Goal: Task Accomplishment & Management: Complete application form

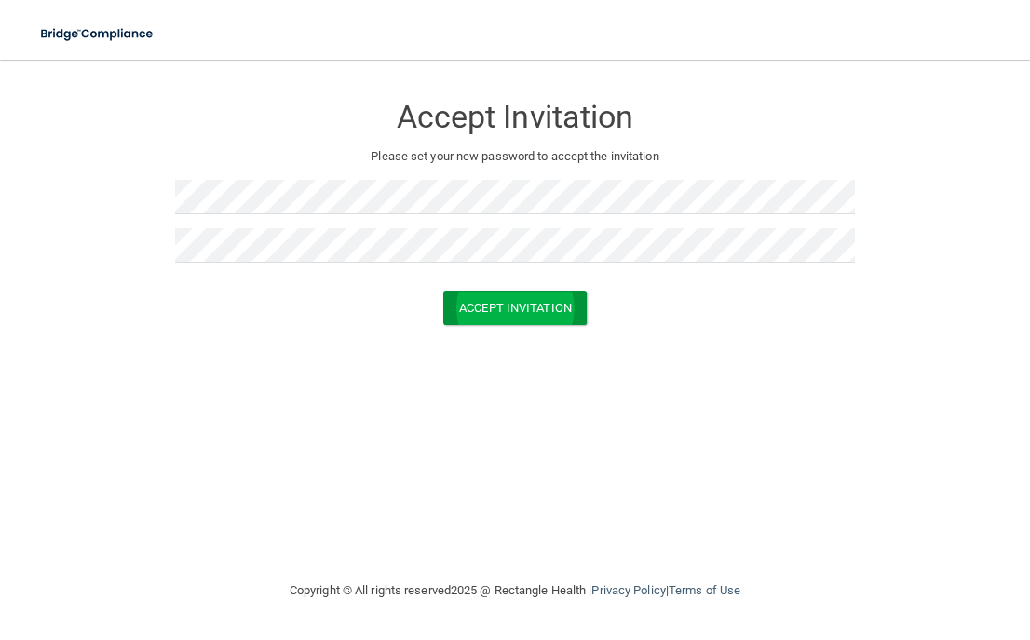
click at [566, 299] on button "Accept Invitation" at bounding box center [514, 307] width 143 height 34
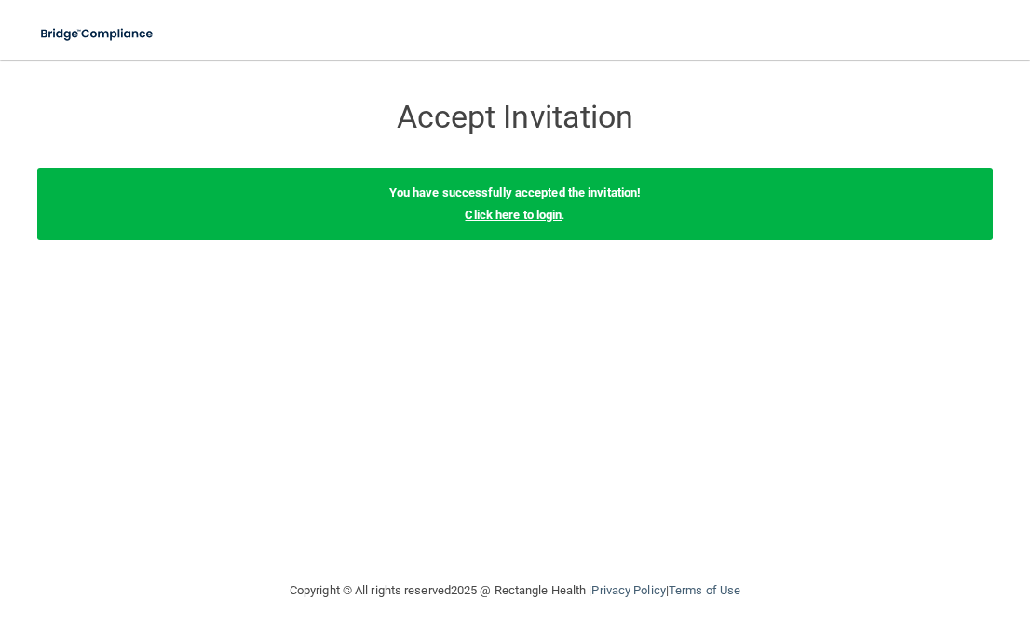
click at [545, 209] on link "Click here to login" at bounding box center [513, 215] width 97 height 14
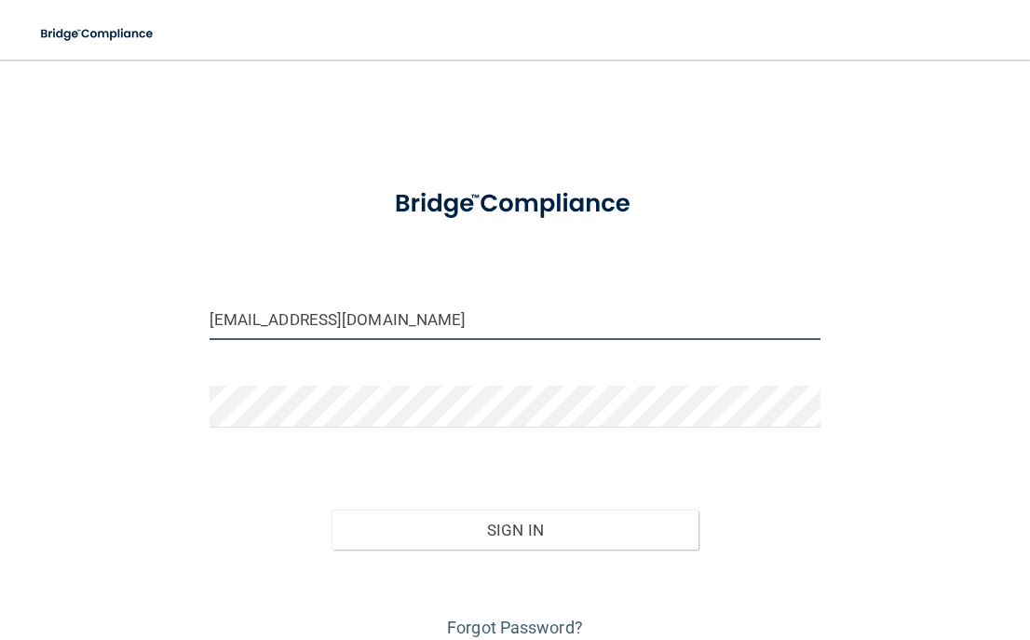
type input "[EMAIL_ADDRESS][DOMAIN_NAME]"
click at [410, 518] on button "Sign In" at bounding box center [514, 529] width 367 height 41
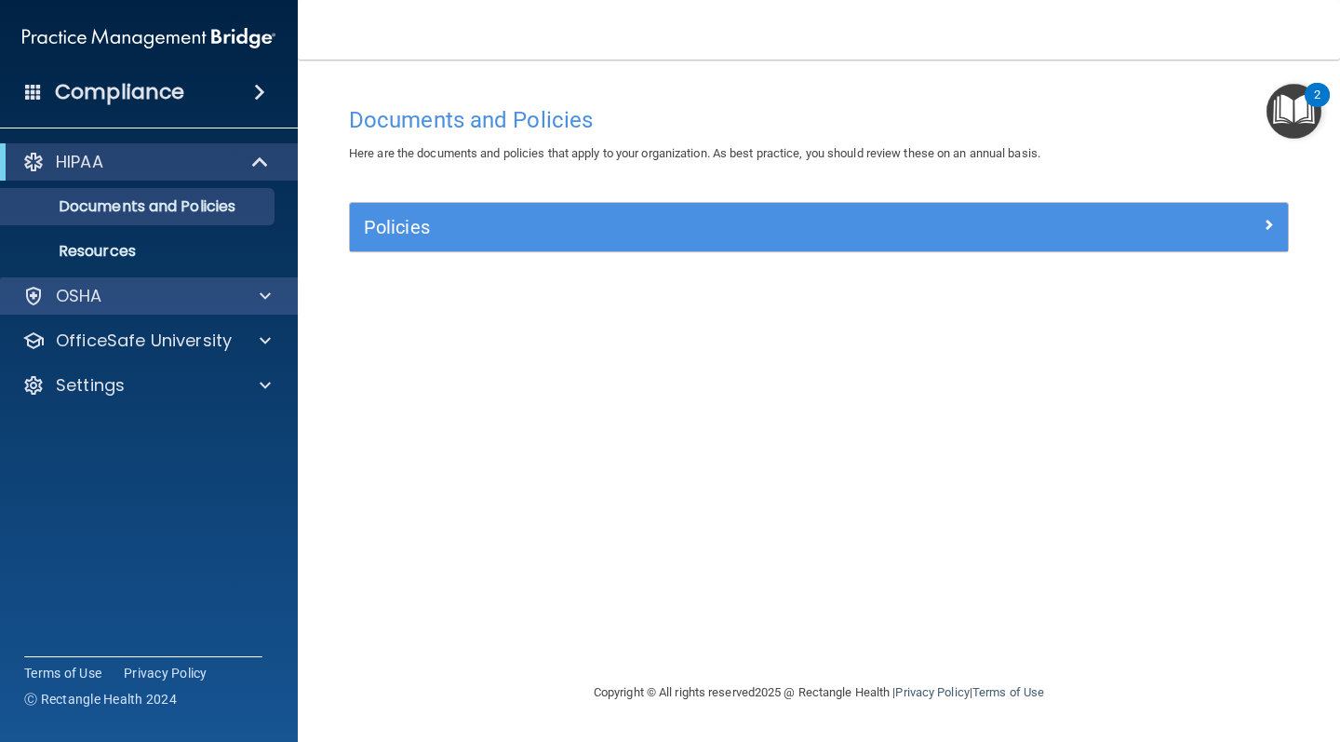
click at [221, 280] on div "OSHA" at bounding box center [149, 295] width 299 height 37
click at [267, 297] on span at bounding box center [265, 296] width 11 height 22
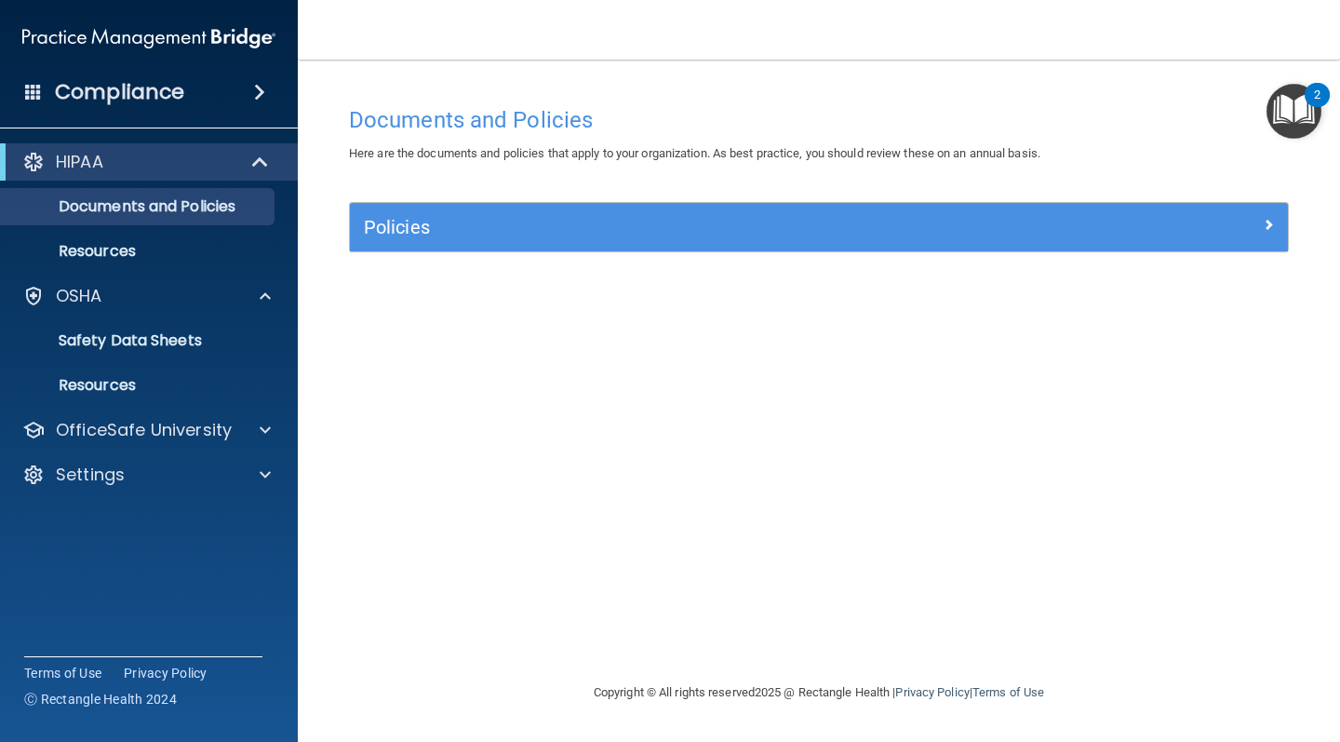
click at [1029, 237] on div "Policies" at bounding box center [819, 227] width 938 height 30
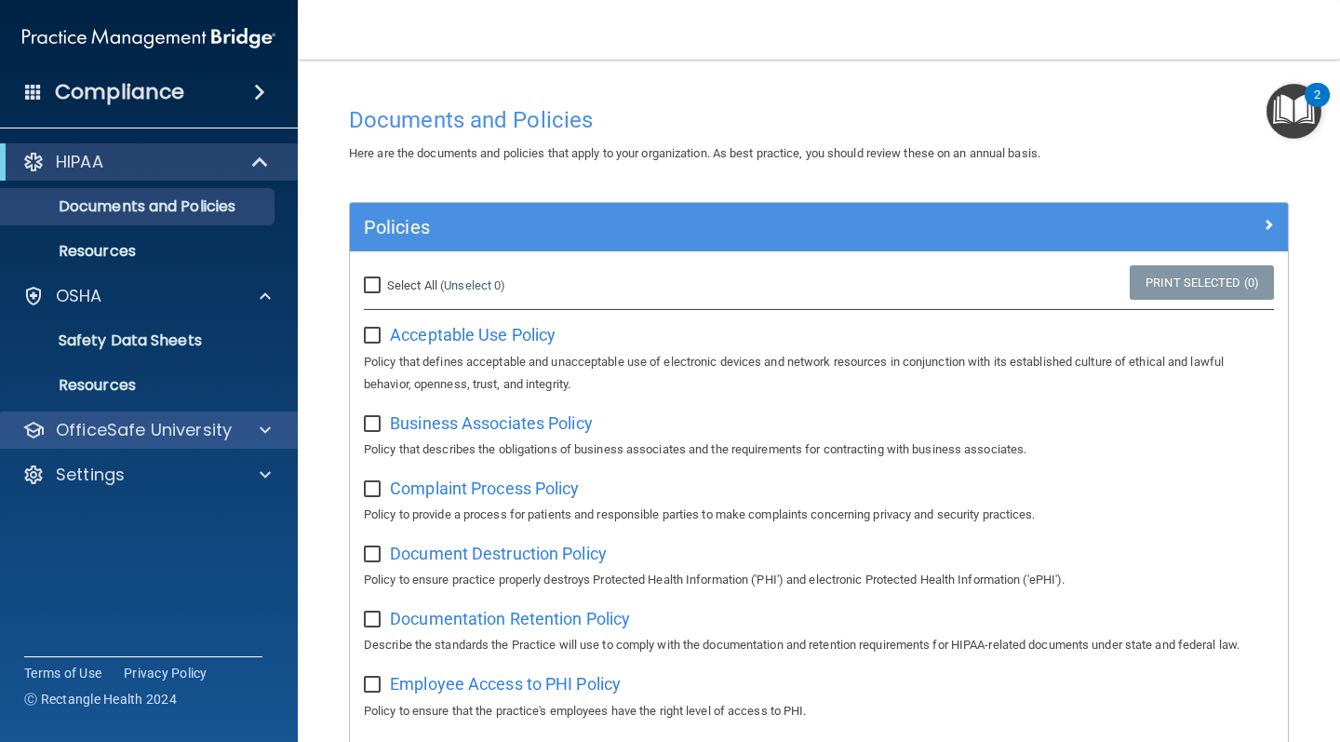
click at [259, 431] on div at bounding box center [262, 430] width 47 height 22
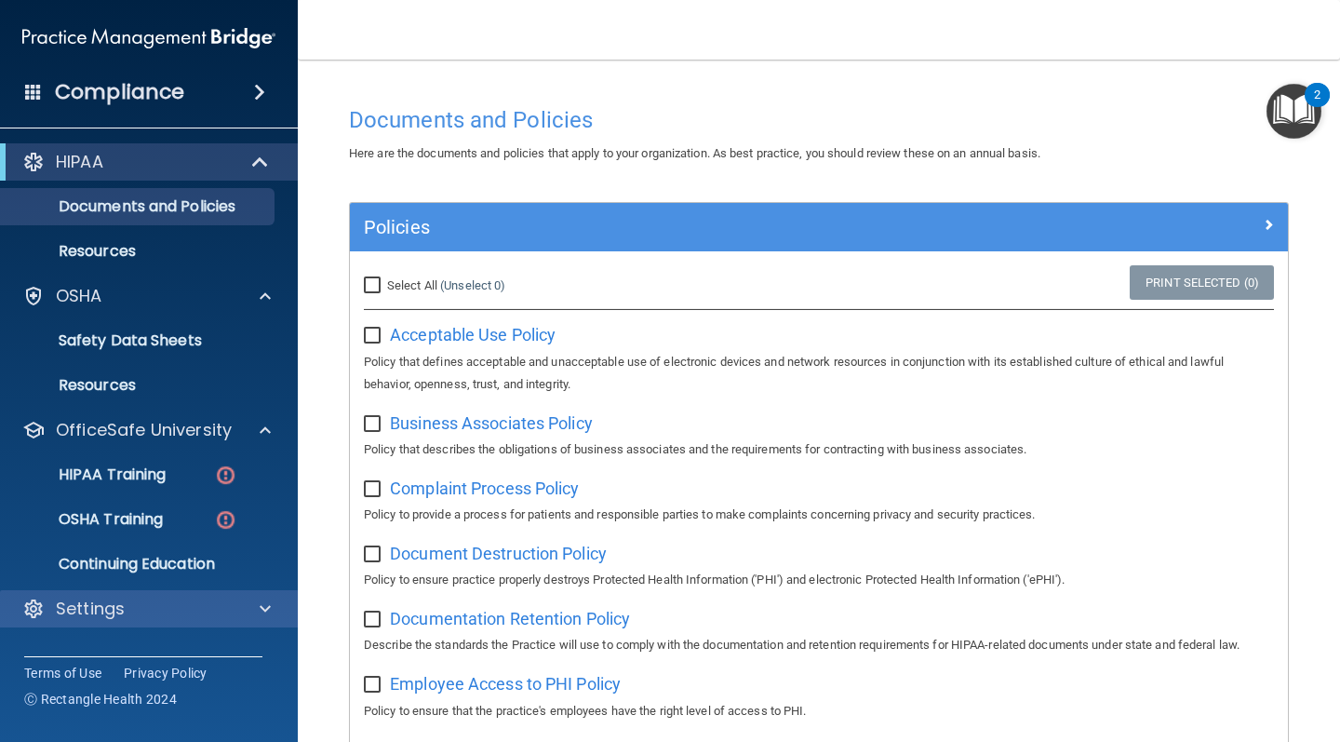
click at [263, 603] on span at bounding box center [265, 609] width 11 height 22
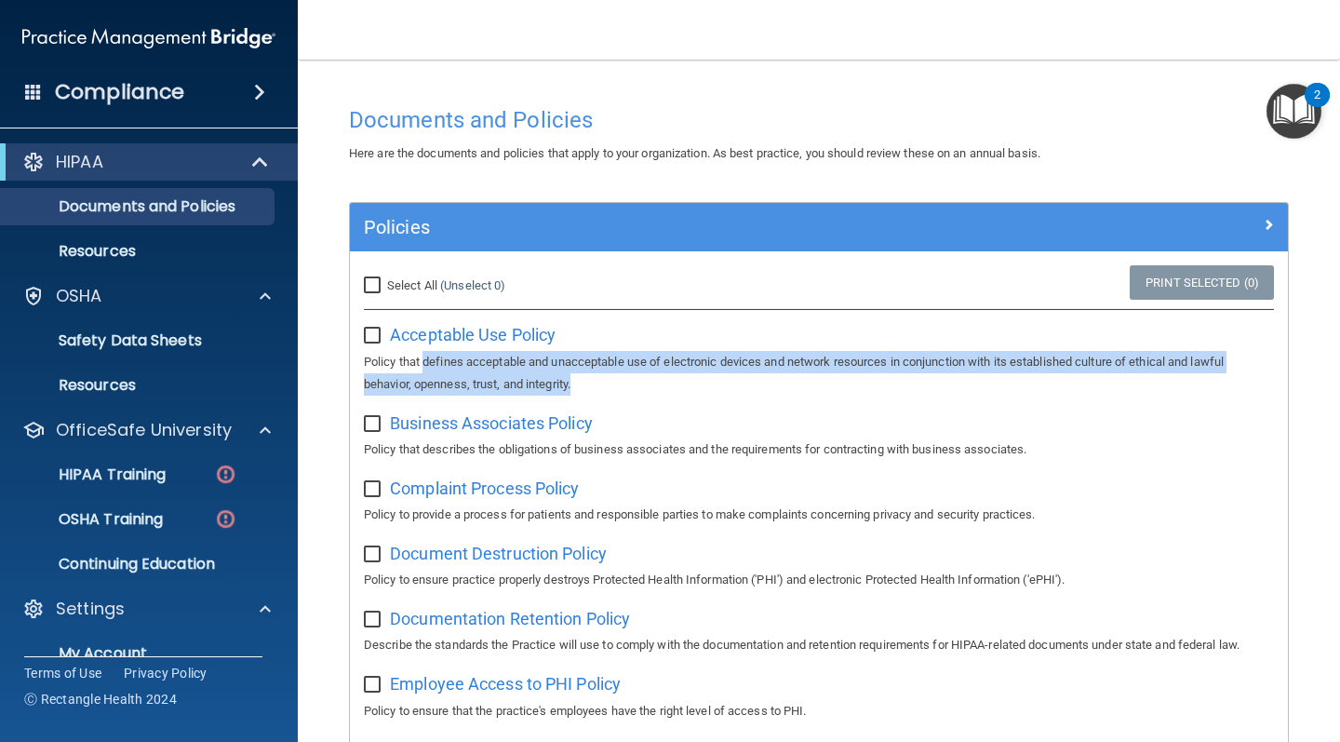
drag, startPoint x: 424, startPoint y: 358, endPoint x: 559, endPoint y: 391, distance: 137.9
click at [594, 365] on p "Policy that defines acceptable and unacceptable use of electronic devices and n…" at bounding box center [819, 373] width 910 height 45
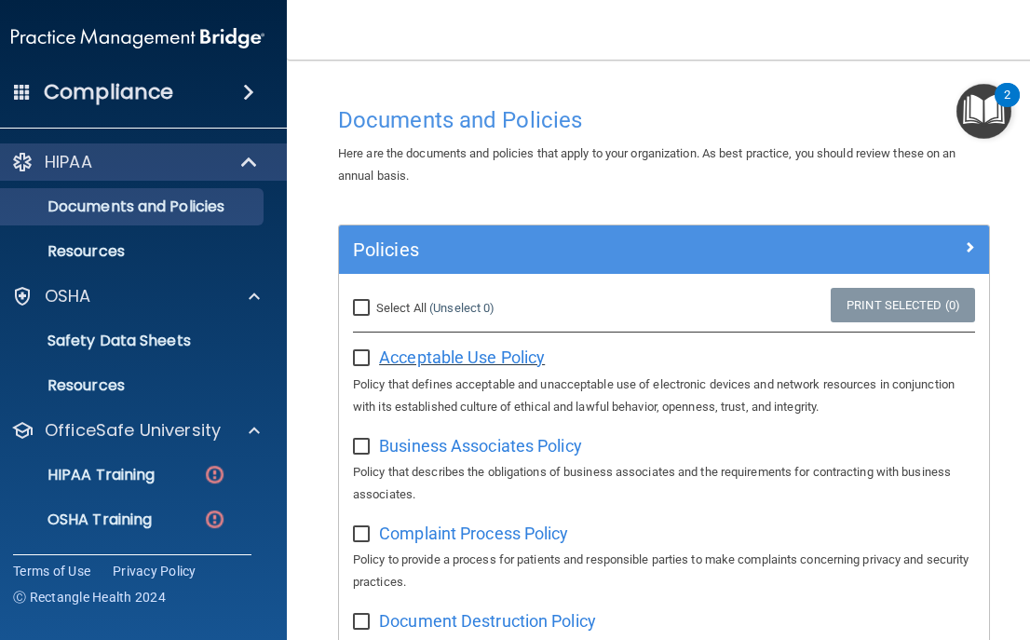
click at [507, 357] on span "Acceptable Use Policy" at bounding box center [462, 357] width 166 height 20
click at [357, 363] on div "Acceptable Use Policy Policy that defines acceptable and unacceptable use of el…" at bounding box center [664, 379] width 622 height 75
click at [359, 351] on input "checkbox" at bounding box center [363, 358] width 21 height 15
checkbox input "true"
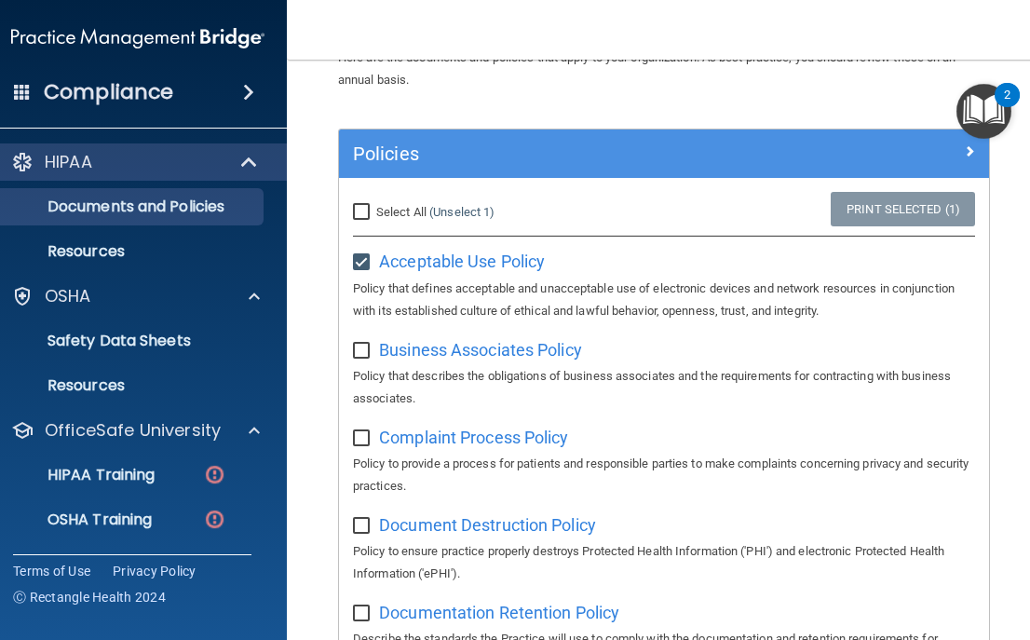
scroll to position [103, 0]
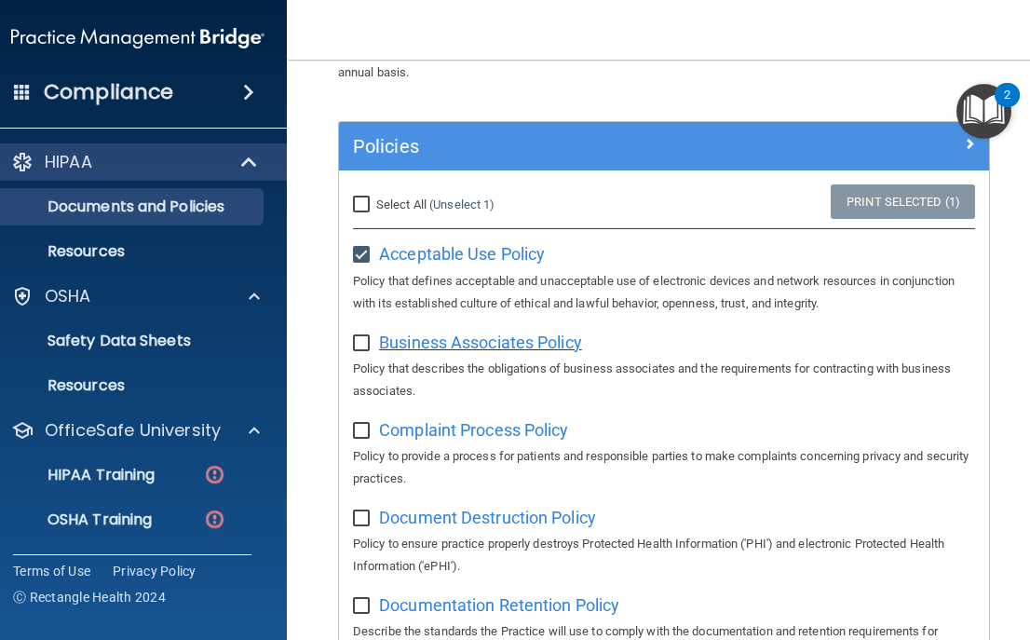
click at [451, 335] on span "Business Associates Policy" at bounding box center [480, 342] width 203 height 20
click at [358, 336] on input "checkbox" at bounding box center [363, 343] width 21 height 15
checkbox input "true"
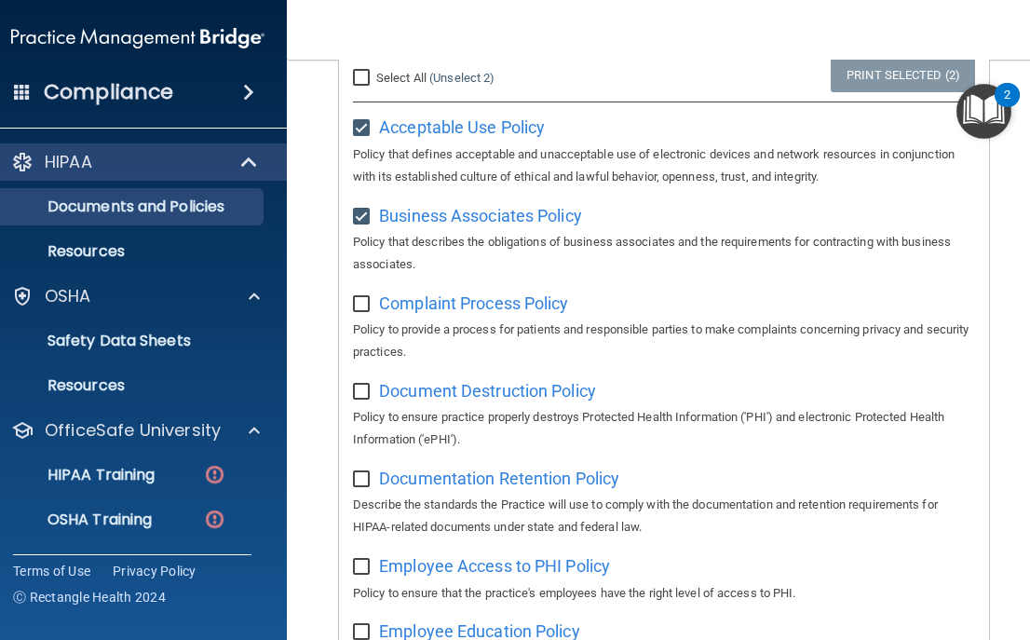
scroll to position [237, 0]
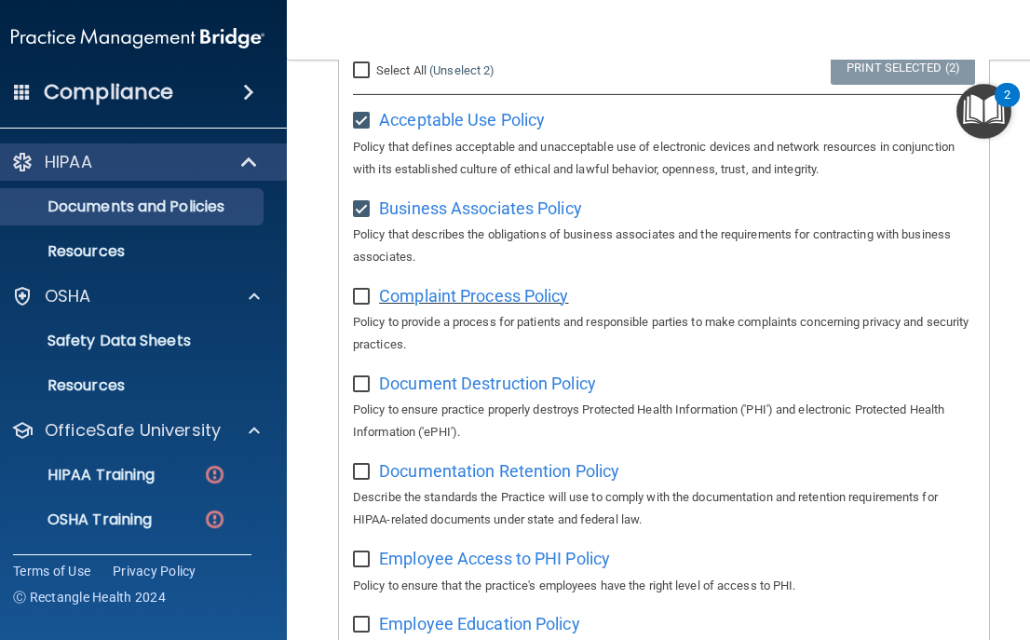
click at [451, 287] on span "Complaint Process Policy" at bounding box center [473, 296] width 189 height 20
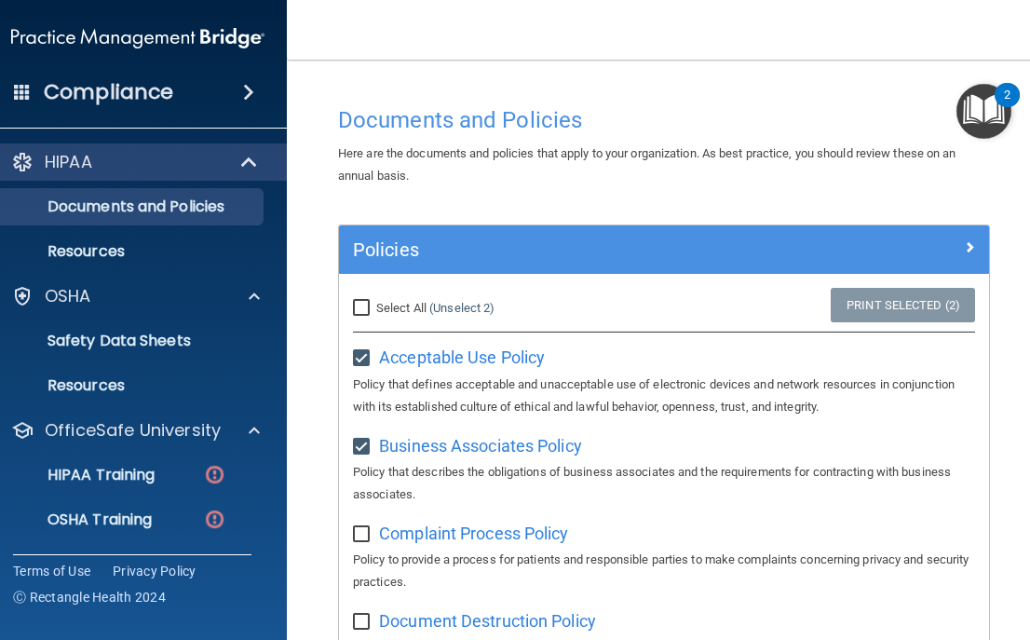
scroll to position [0, 0]
click at [366, 531] on input "checkbox" at bounding box center [363, 534] width 21 height 15
checkbox input "true"
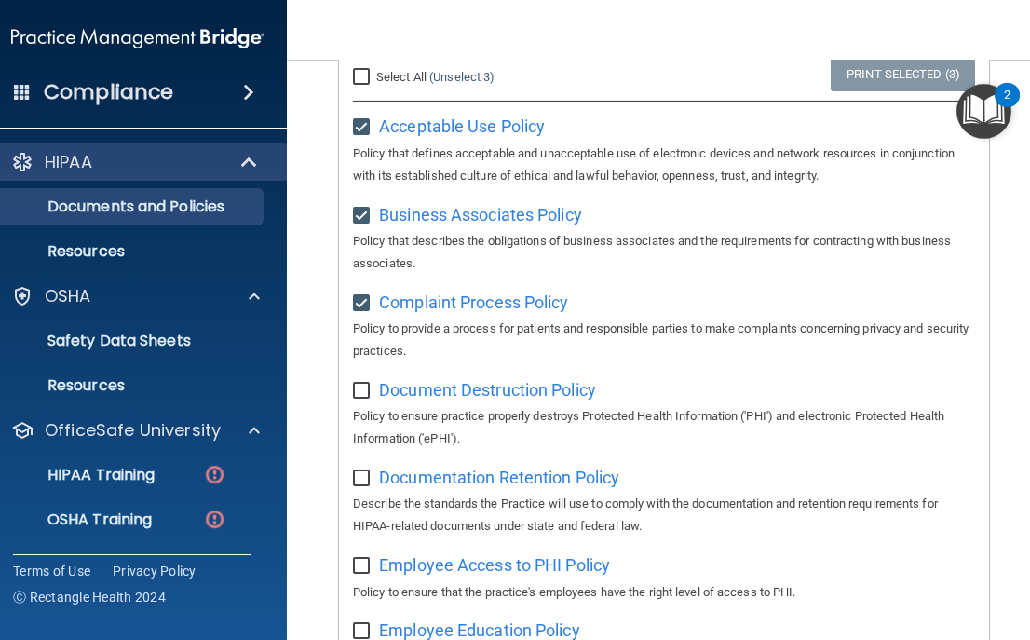
scroll to position [261, 0]
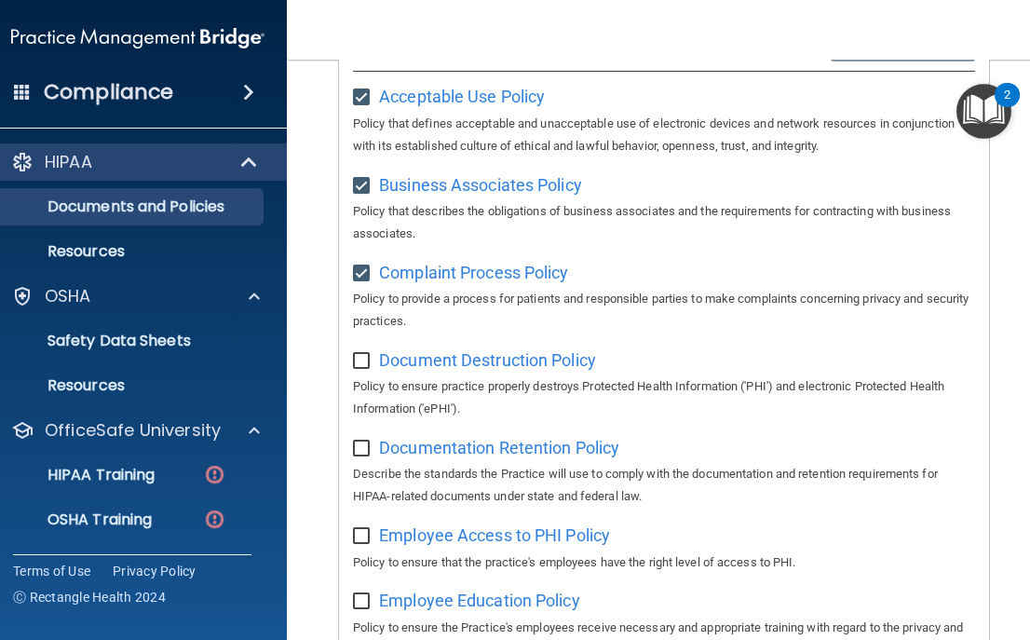
click at [479, 344] on div "Document Destruction Policy Policy to ensure practice properly destroys Protect…" at bounding box center [664, 381] width 622 height 75
click at [460, 352] on span "Document Destruction Policy" at bounding box center [487, 360] width 217 height 20
click at [363, 354] on input "checkbox" at bounding box center [363, 361] width 21 height 15
checkbox input "true"
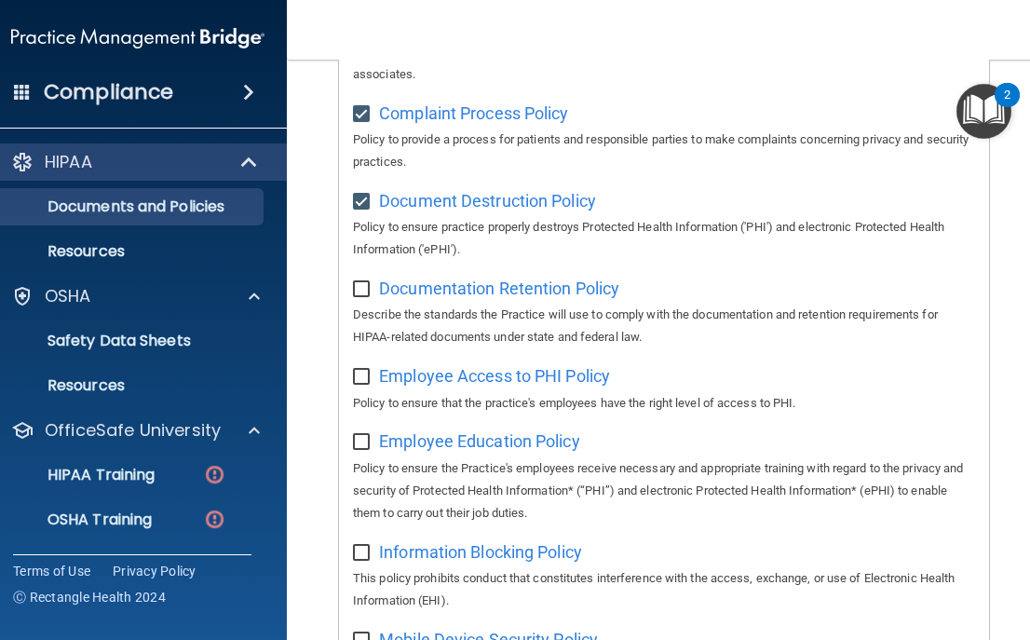
scroll to position [423, 0]
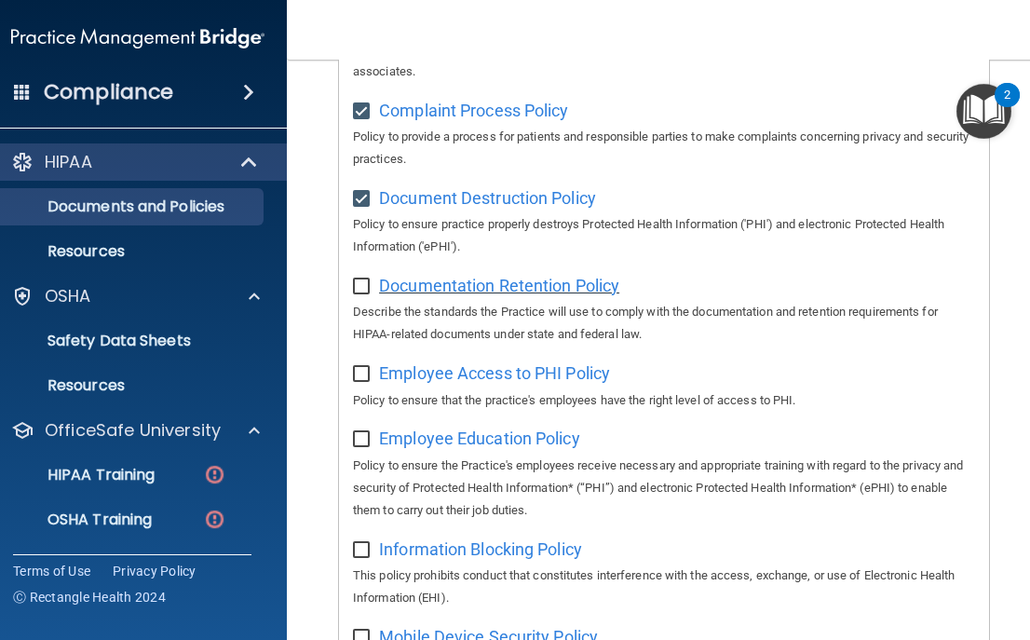
click at [428, 276] on span "Documentation Retention Policy" at bounding box center [499, 286] width 240 height 20
click at [363, 279] on input "checkbox" at bounding box center [363, 286] width 21 height 15
checkbox input "true"
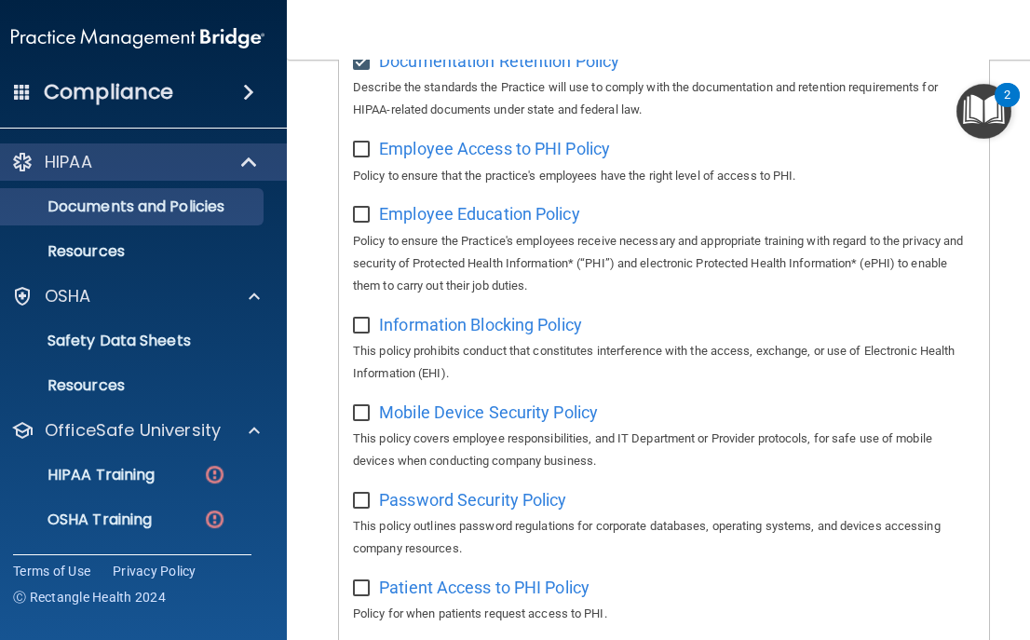
scroll to position [653, 0]
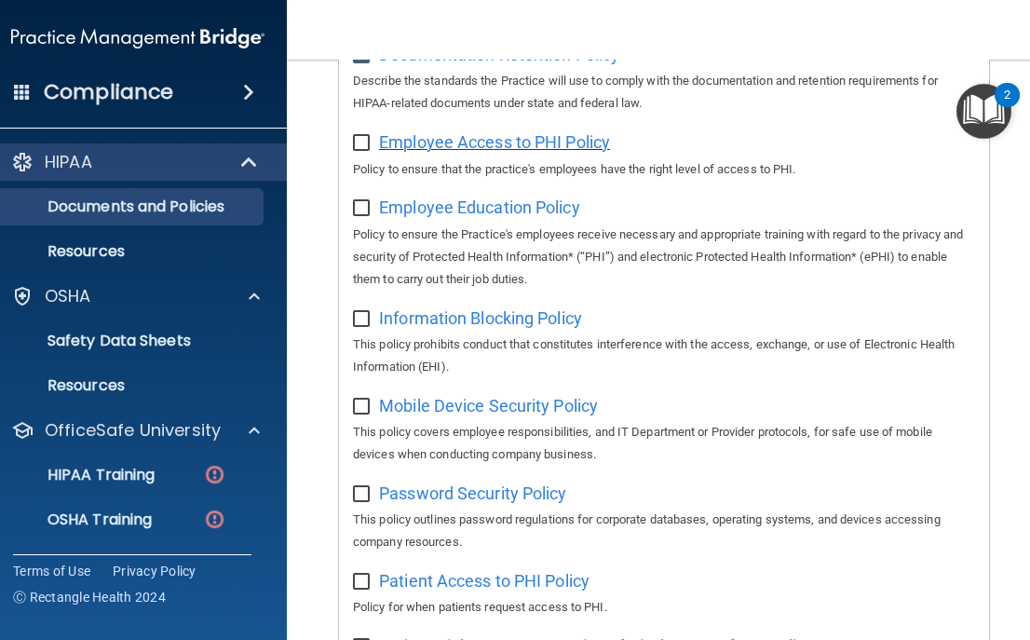
click at [472, 132] on span "Employee Access to PHI Policy" at bounding box center [494, 142] width 231 height 20
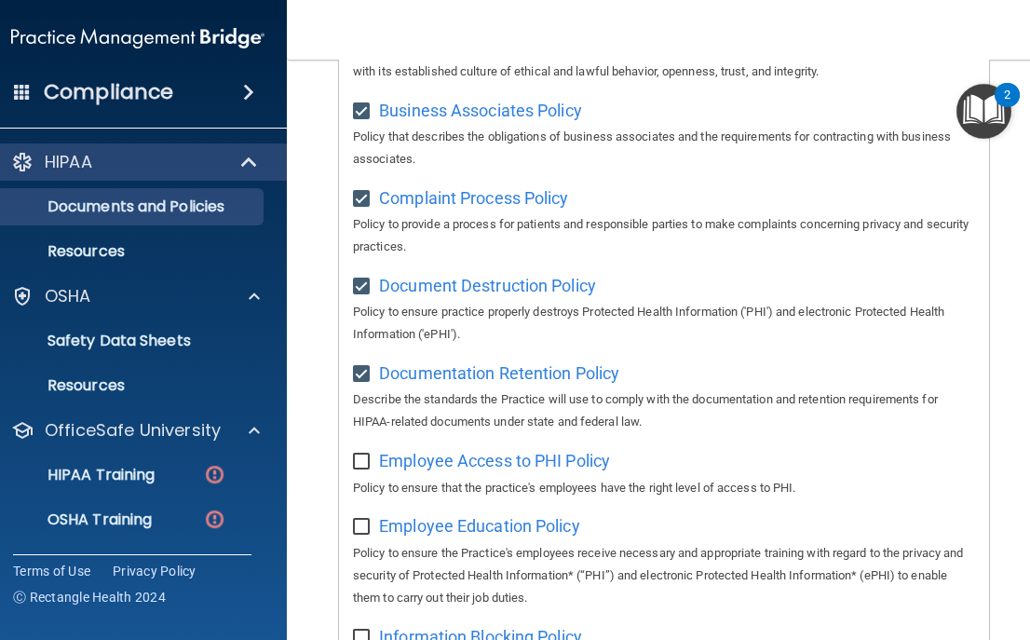
scroll to position [302, 0]
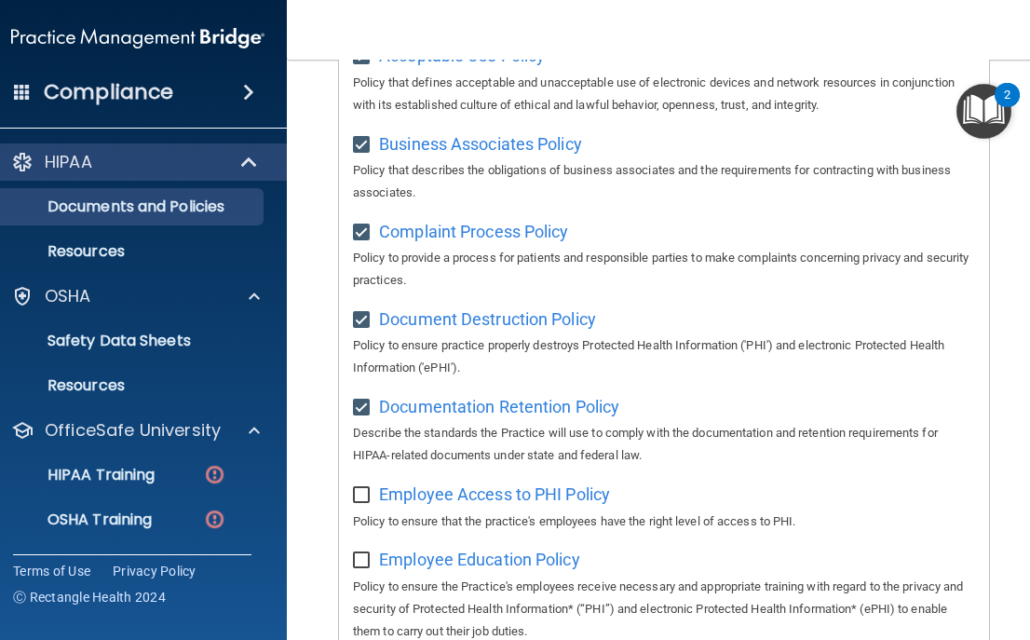
click at [365, 488] on input "checkbox" at bounding box center [363, 495] width 21 height 15
checkbox input "true"
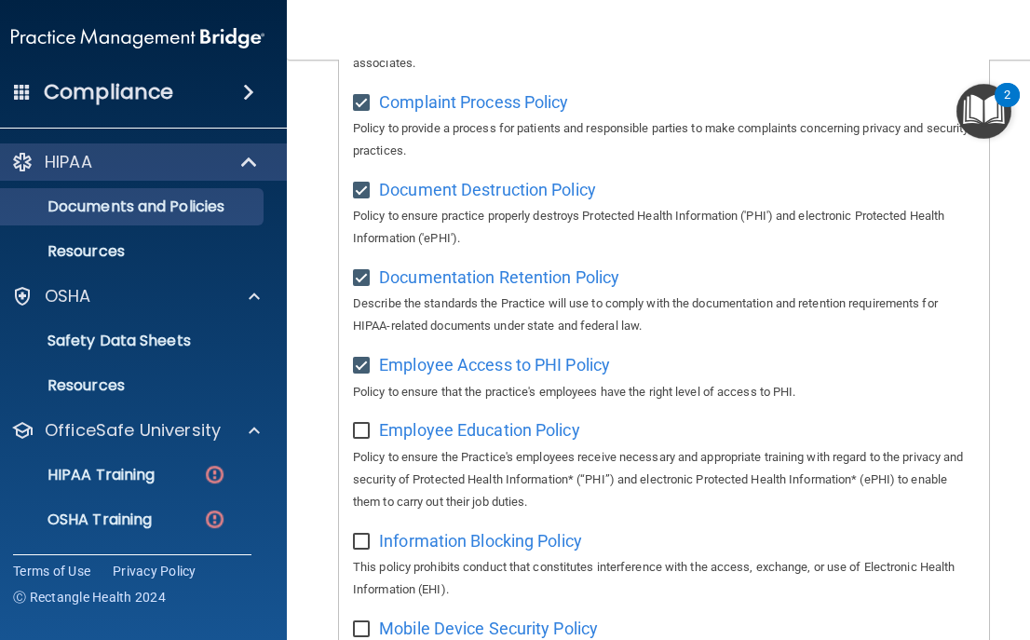
scroll to position [485, 0]
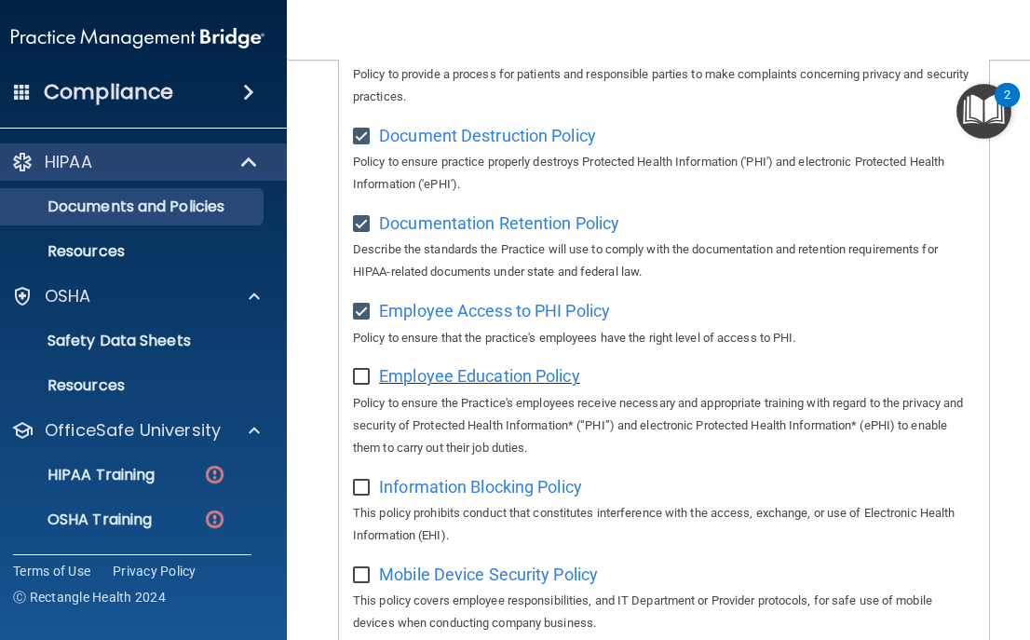
click at [418, 366] on span "Employee Education Policy" at bounding box center [479, 376] width 201 height 20
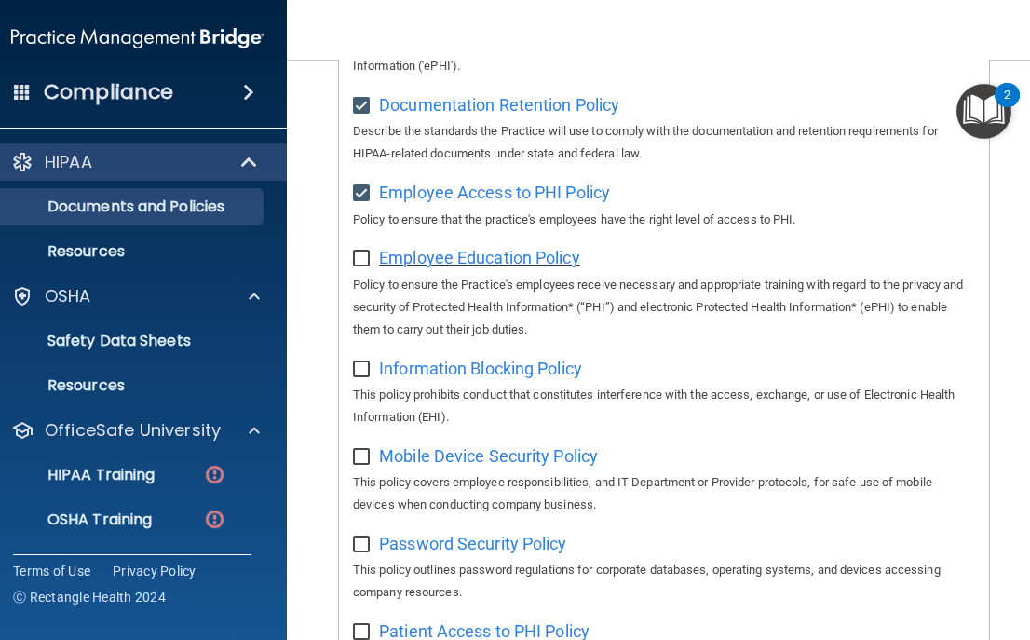
scroll to position [653, 0]
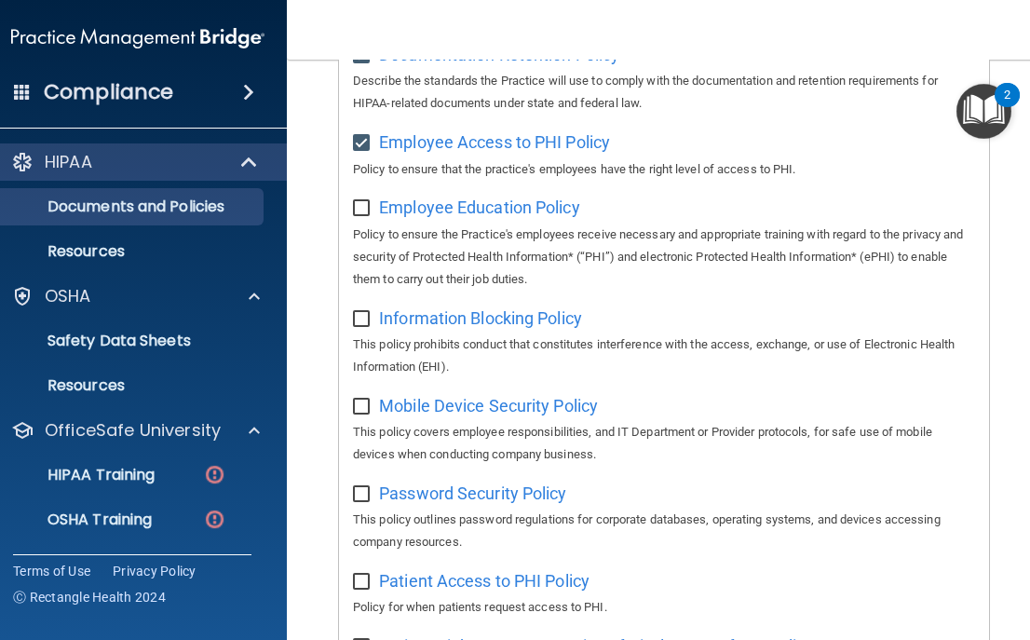
click at [361, 201] on input "checkbox" at bounding box center [363, 208] width 21 height 15
checkbox input "true"
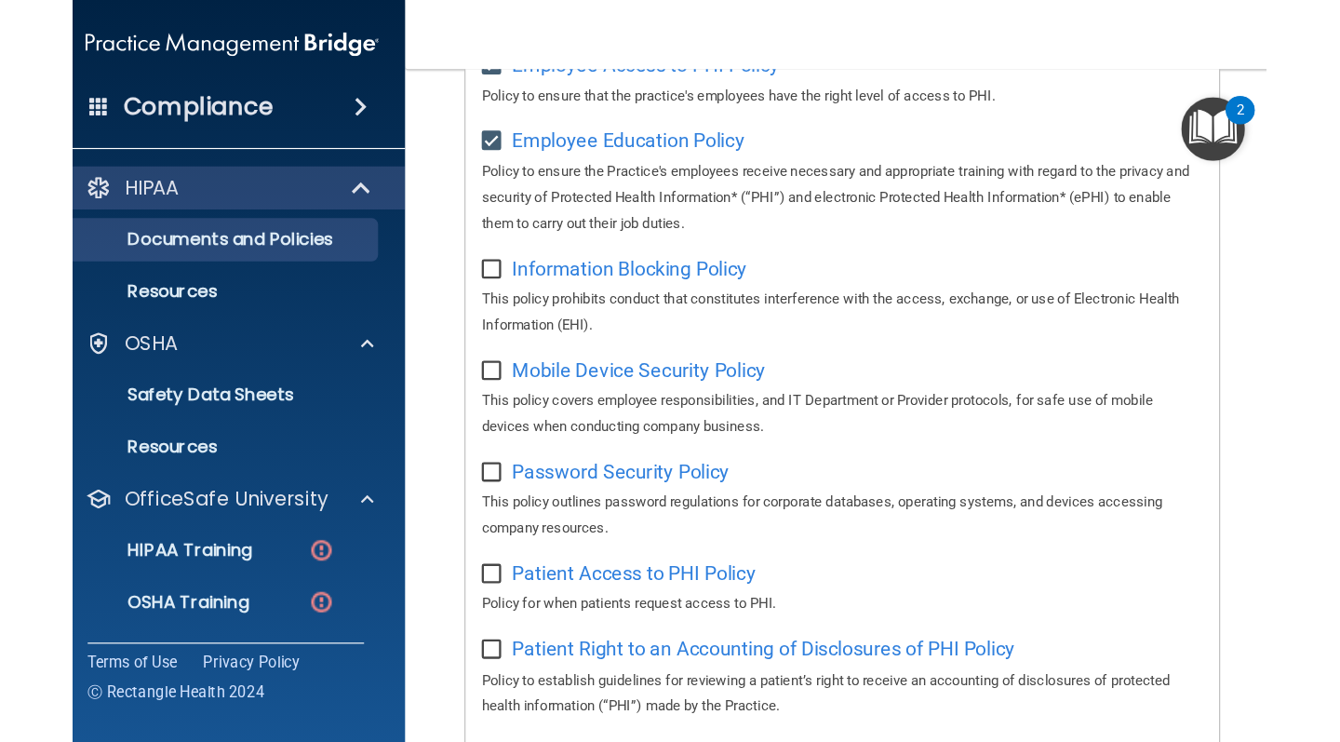
scroll to position [744, 0]
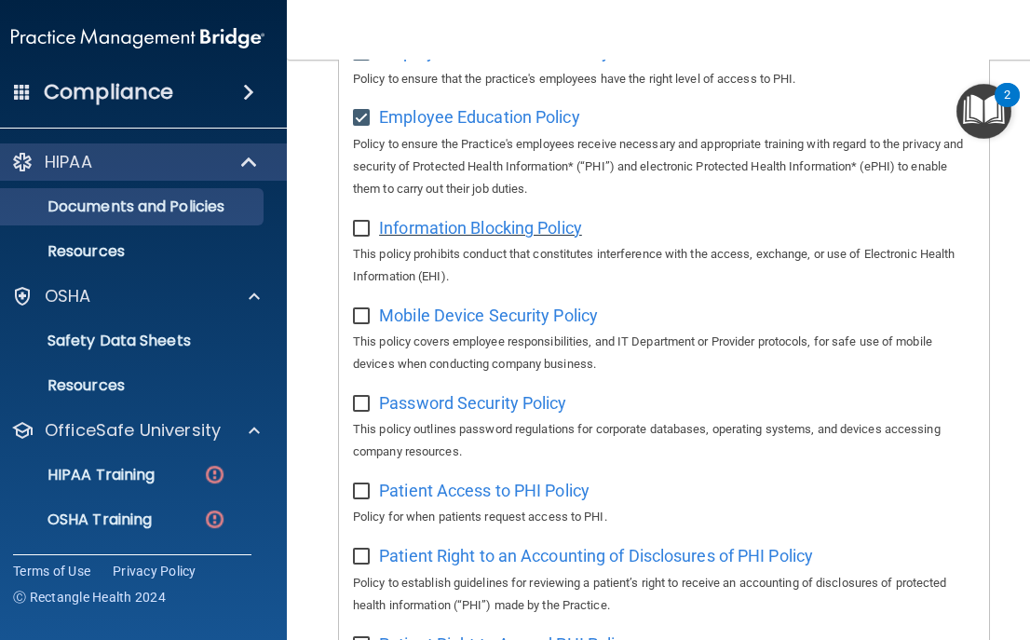
click at [437, 218] on span "Information Blocking Policy" at bounding box center [480, 228] width 203 height 20
click at [363, 222] on input "checkbox" at bounding box center [363, 229] width 21 height 15
checkbox input "true"
click at [500, 305] on span "Mobile Device Security Policy" at bounding box center [488, 315] width 219 height 20
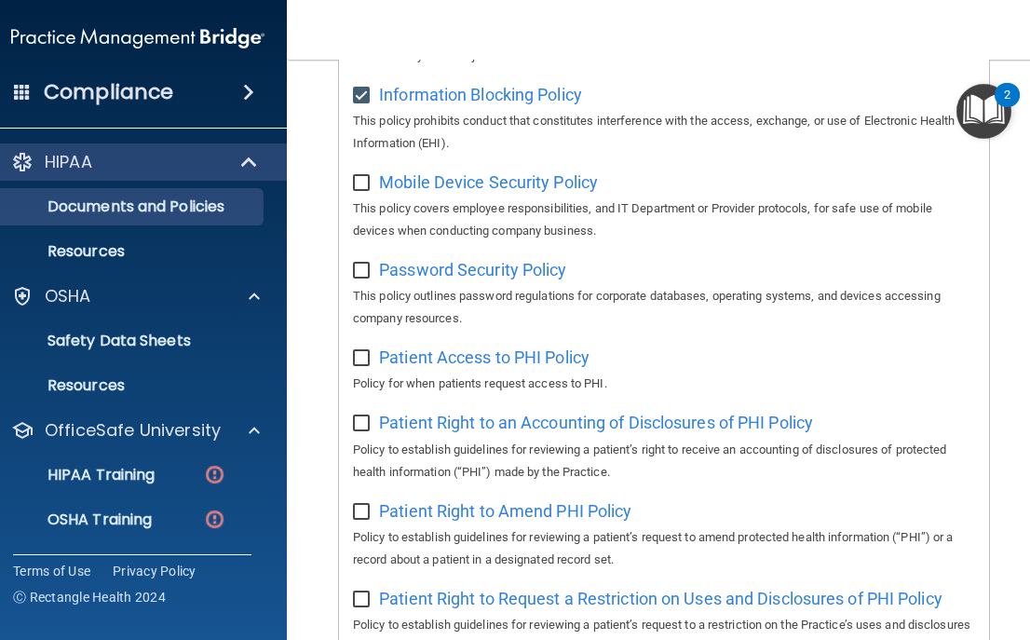
scroll to position [819, 0]
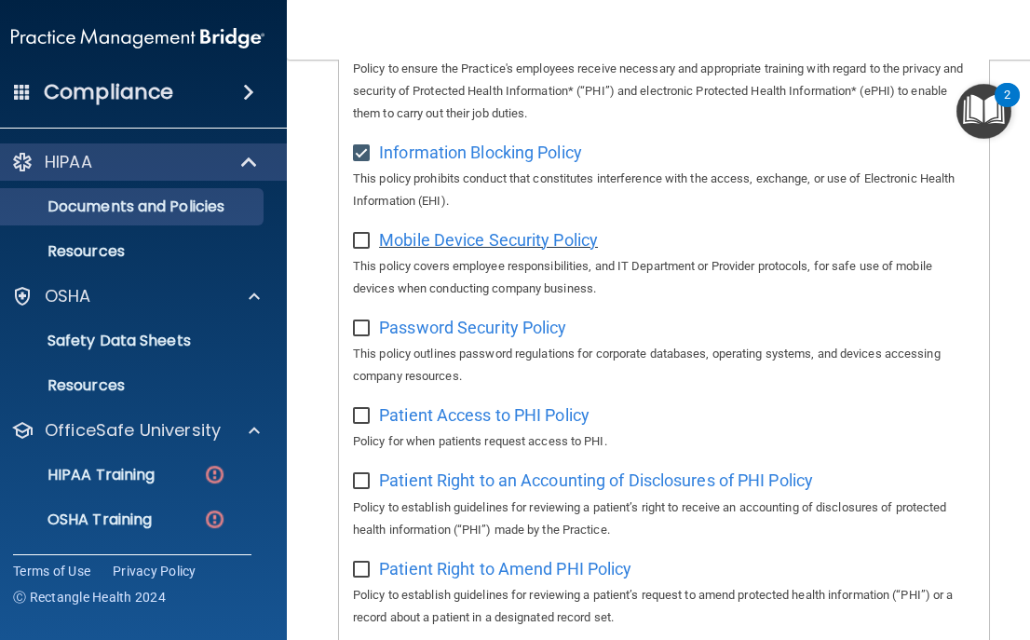
click at [546, 230] on span "Mobile Device Security Policy" at bounding box center [488, 240] width 219 height 20
click at [362, 234] on input "checkbox" at bounding box center [363, 241] width 21 height 15
checkbox input "true"
click at [458, 317] on span "Password Security Policy" at bounding box center [472, 327] width 187 height 20
click at [361, 321] on input "checkbox" at bounding box center [363, 328] width 21 height 15
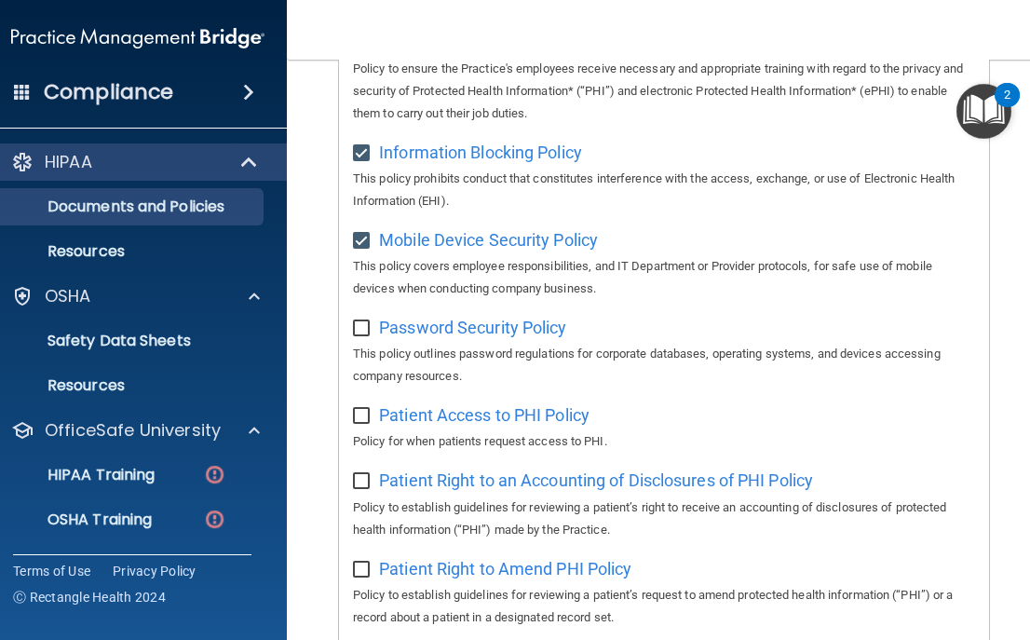
checkbox input "true"
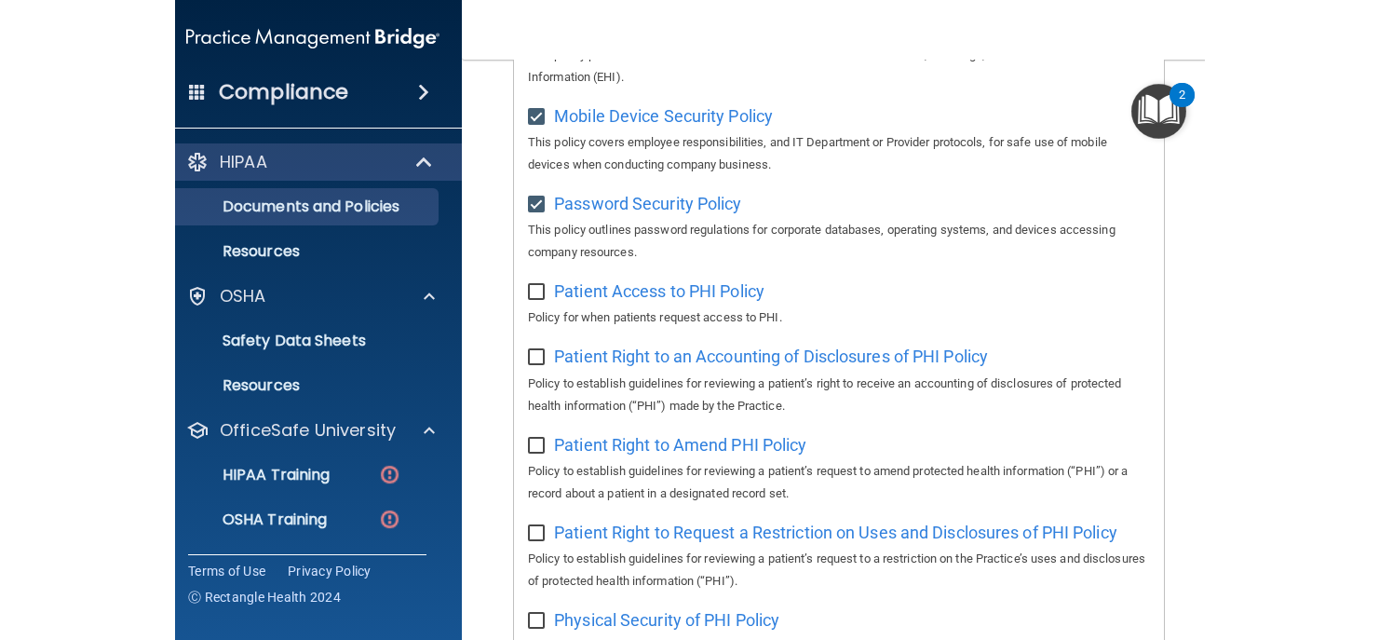
scroll to position [811, 0]
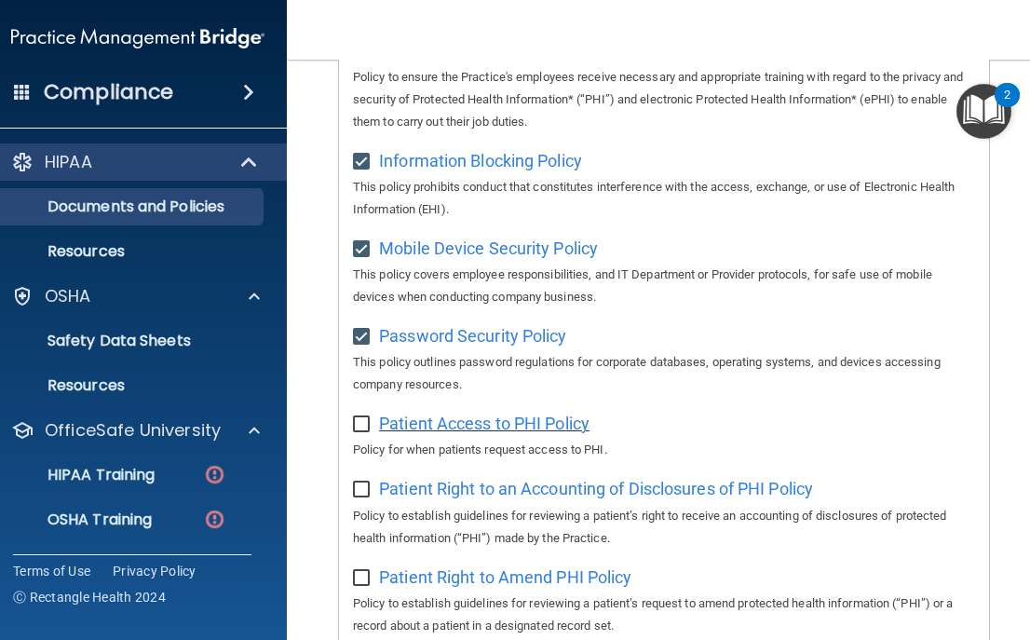
click at [475, 413] on span "Patient Access to PHI Policy" at bounding box center [484, 423] width 210 height 20
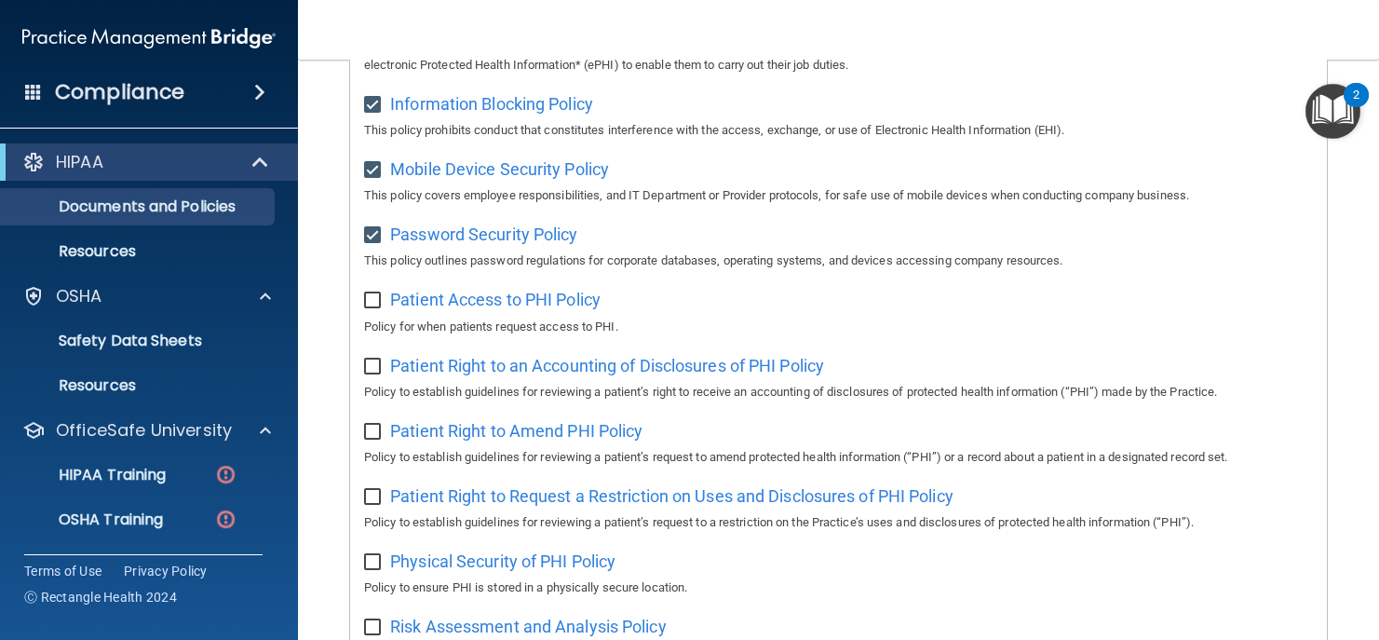
scroll to position [733, 0]
click at [509, 290] on span "Patient Access to PHI Policy" at bounding box center [495, 300] width 210 height 20
click at [365, 294] on div "Patient Access to PHI Policy Policy for when patients request access to PHI." at bounding box center [838, 311] width 949 height 53
click at [369, 294] on input "checkbox" at bounding box center [374, 301] width 21 height 15
checkbox input "true"
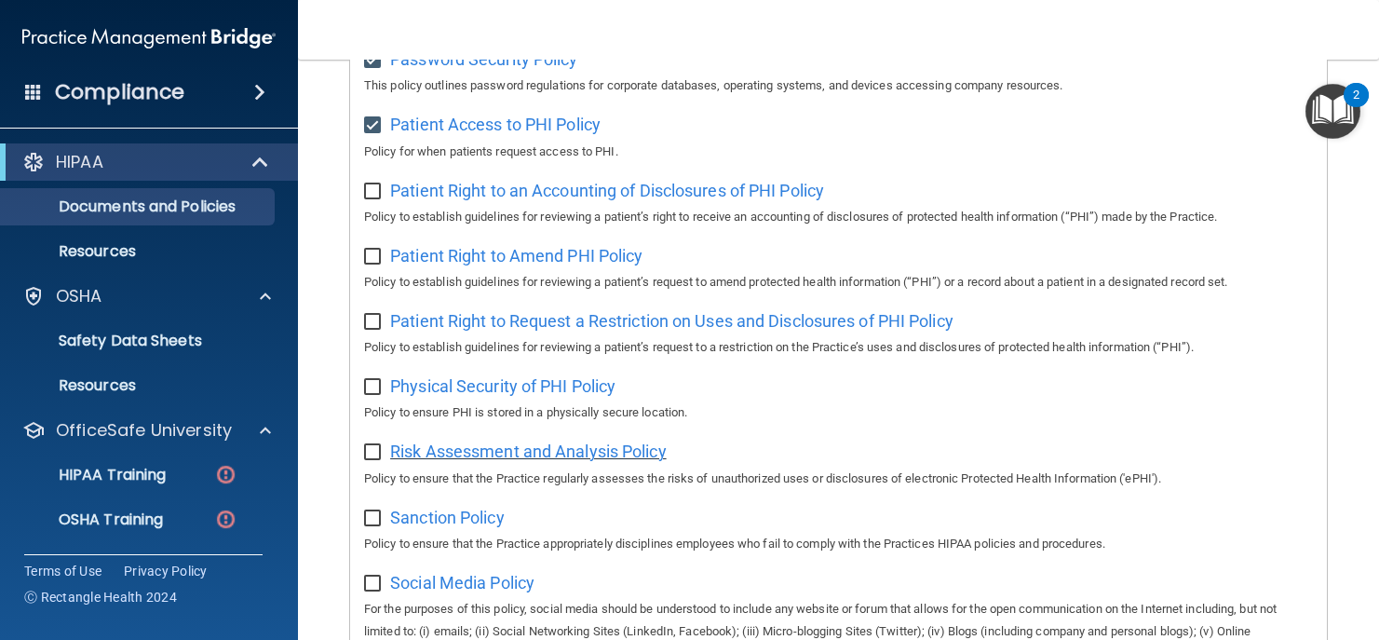
scroll to position [904, 0]
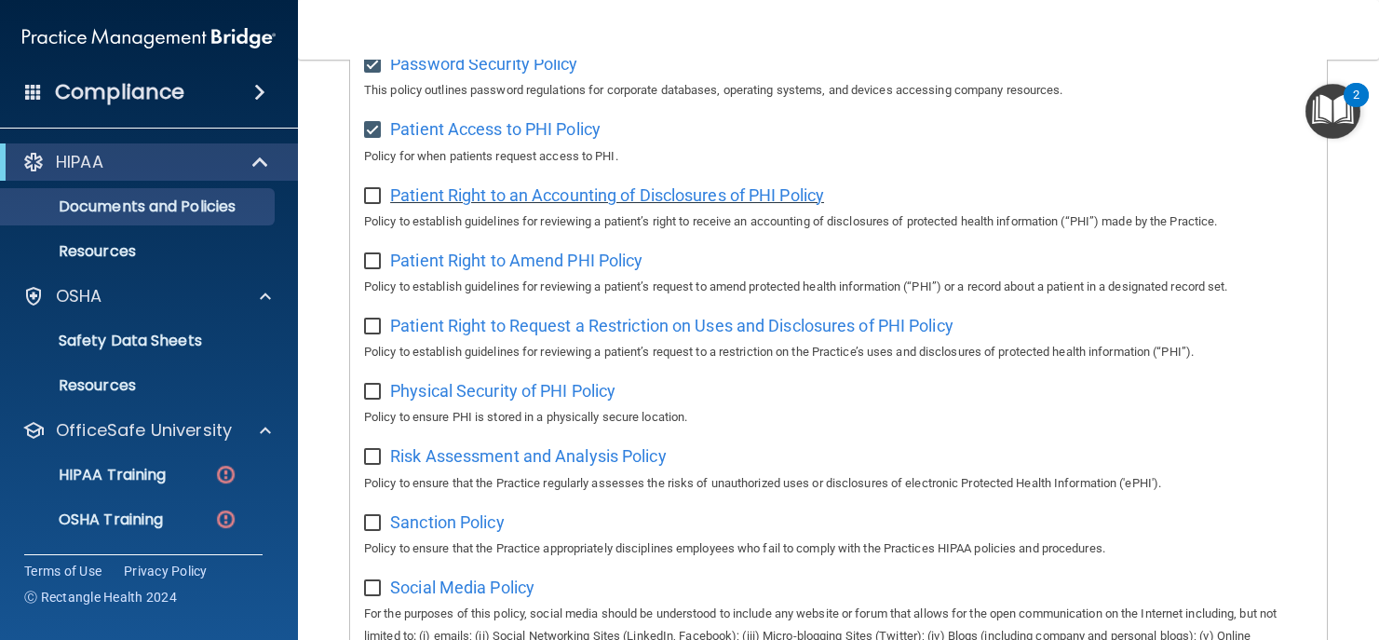
click at [545, 185] on span "Patient Right to an Accounting of Disclosures of PHI Policy" at bounding box center [607, 195] width 434 height 20
click at [366, 189] on input "checkbox" at bounding box center [374, 196] width 21 height 15
checkbox input "true"
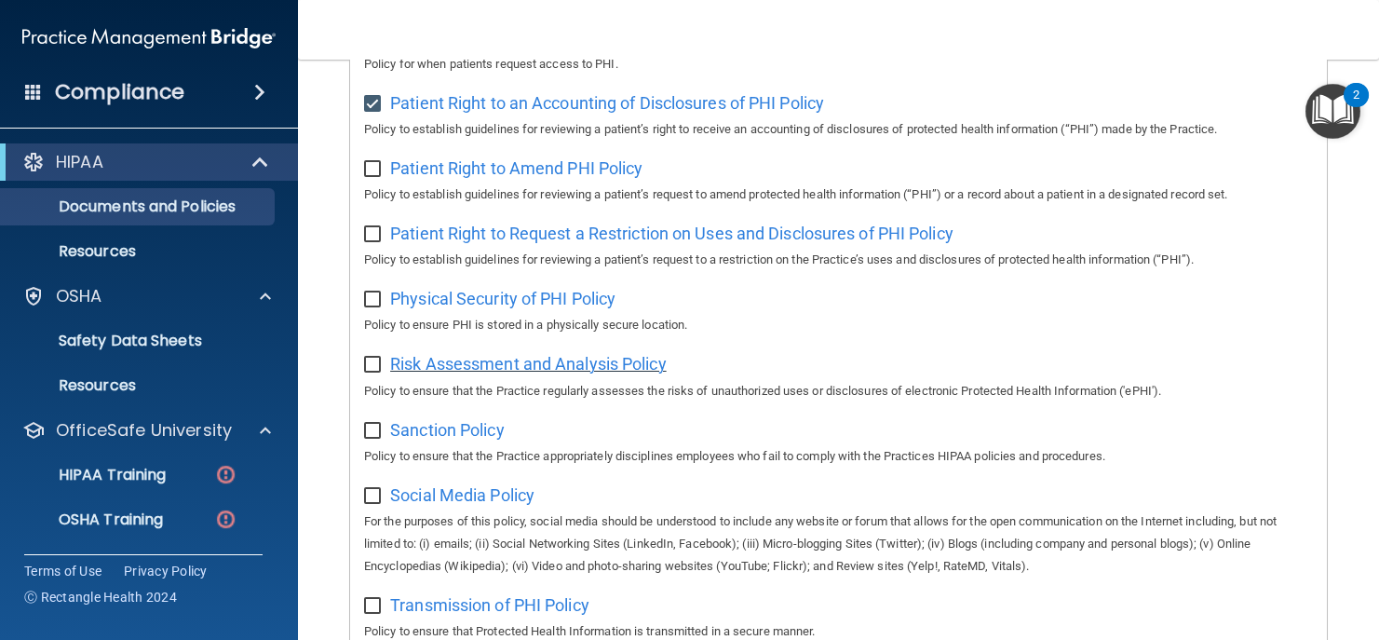
scroll to position [989, 0]
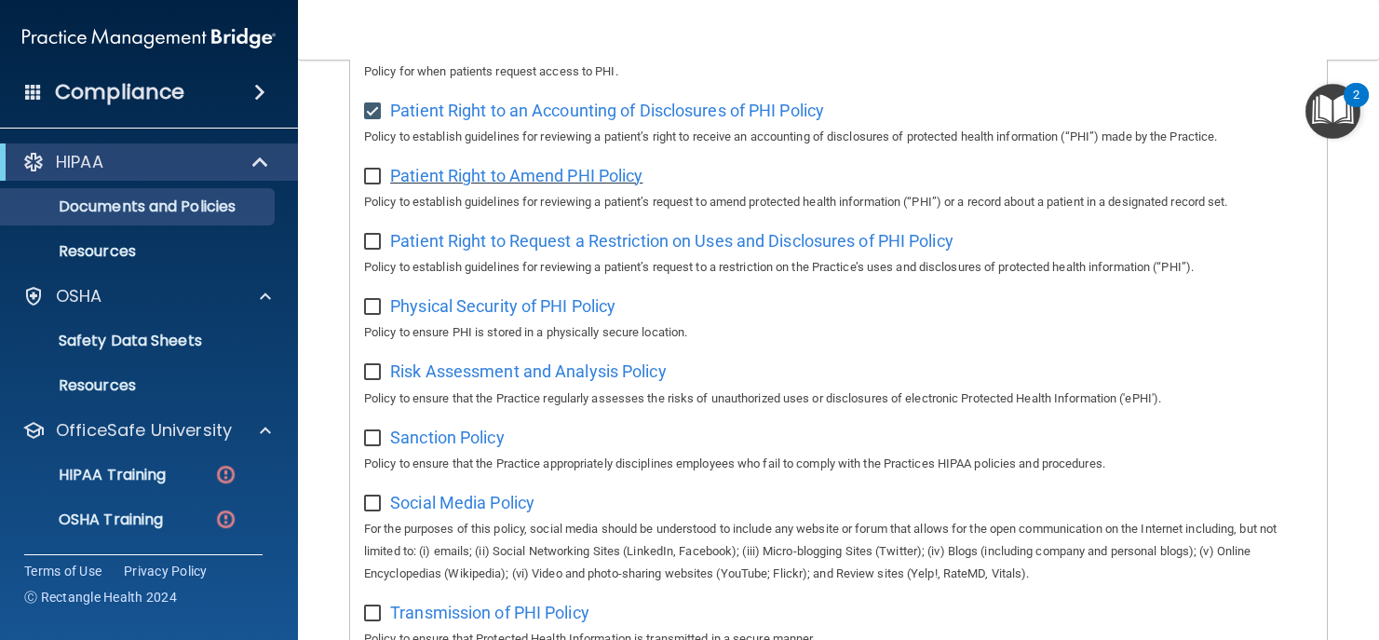
click at [421, 166] on span "Patient Right to Amend PHI Policy" at bounding box center [516, 176] width 252 height 20
click at [370, 169] on input "checkbox" at bounding box center [374, 176] width 21 height 15
checkbox input "true"
click at [504, 231] on span "Patient Right to Request a Restriction on Uses and Disclosures of PHI Policy" at bounding box center [671, 241] width 563 height 20
click at [377, 235] on input "checkbox" at bounding box center [374, 242] width 21 height 15
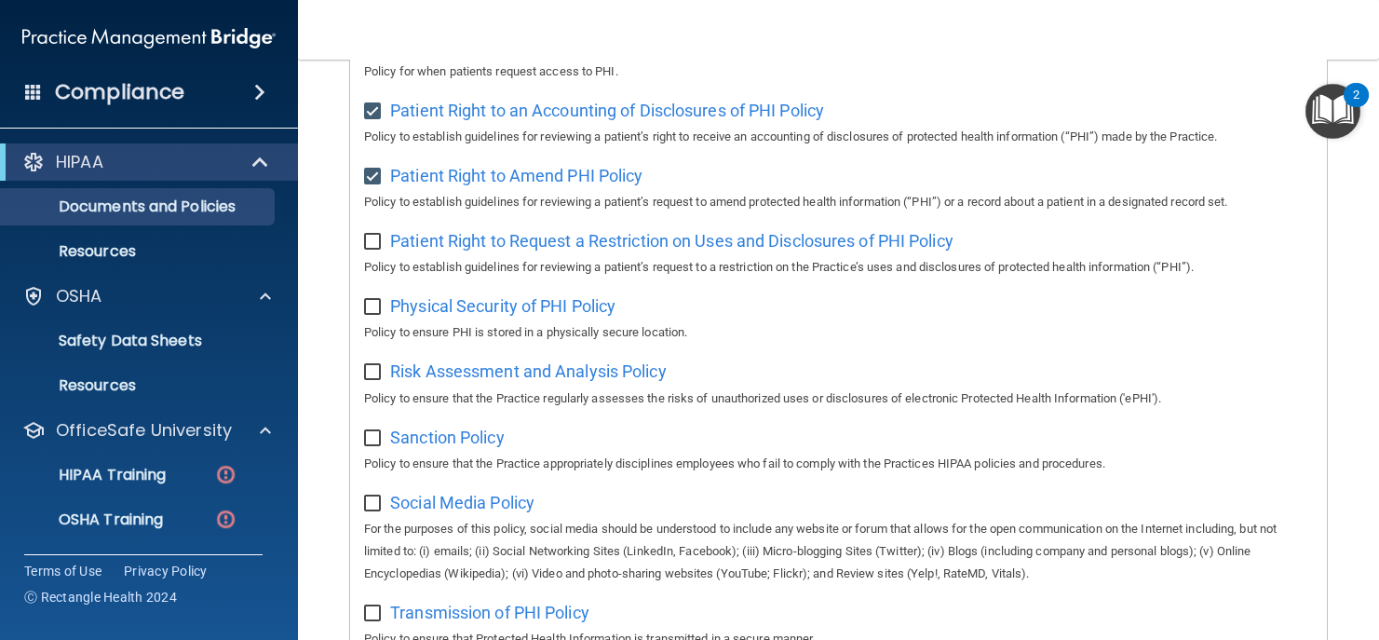
checkbox input "true"
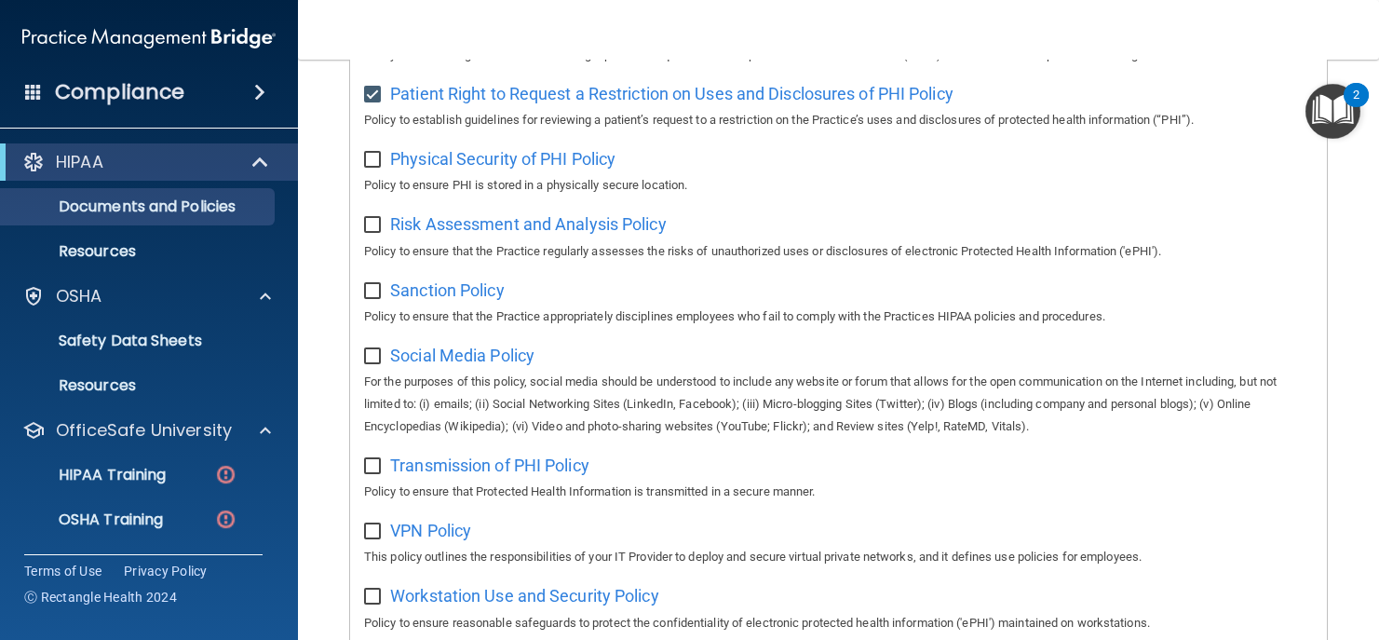
scroll to position [1146, 0]
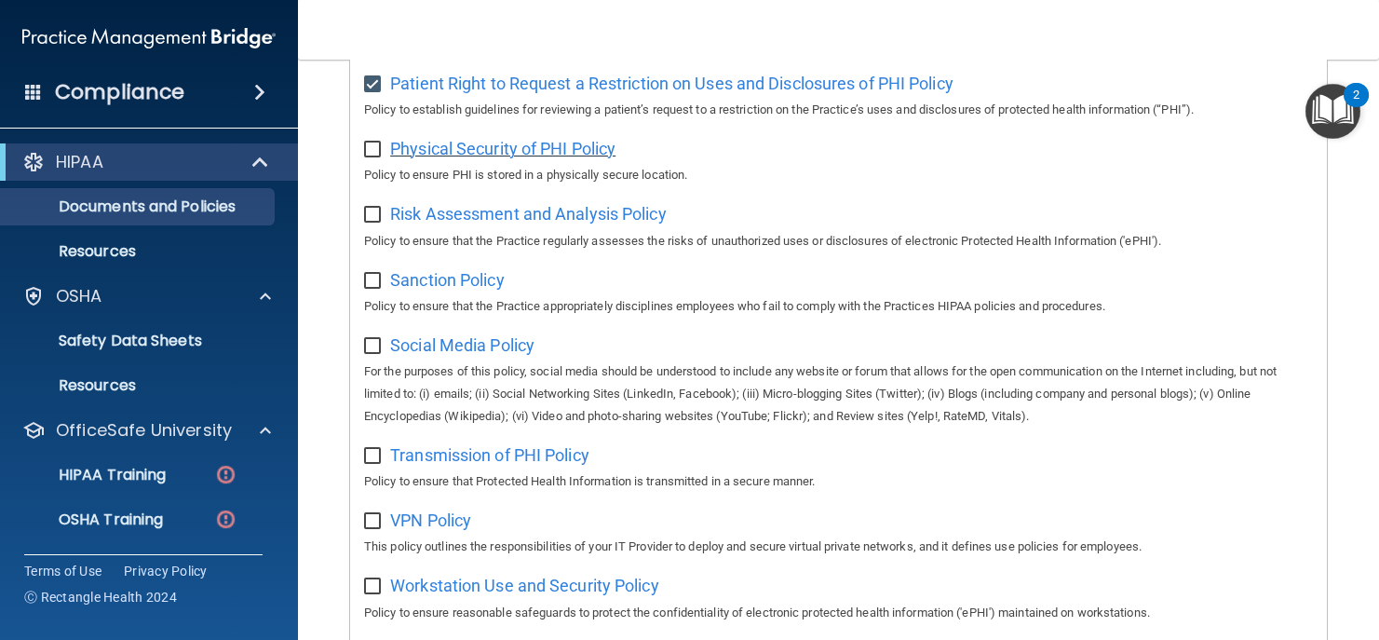
click at [513, 139] on span "Physical Security of PHI Policy" at bounding box center [502, 149] width 225 height 20
click at [376, 142] on input "checkbox" at bounding box center [374, 149] width 21 height 15
checkbox input "true"
click at [488, 204] on span "Risk Assessment and Analysis Policy" at bounding box center [528, 214] width 276 height 20
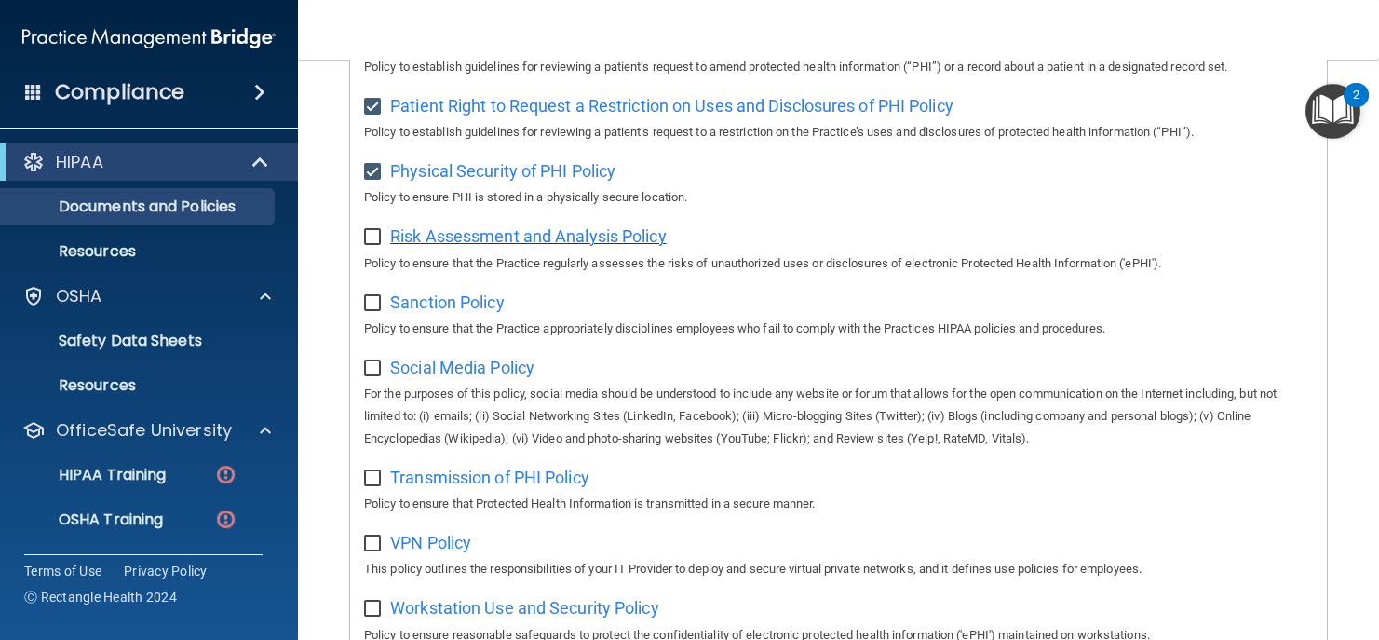
scroll to position [1120, 0]
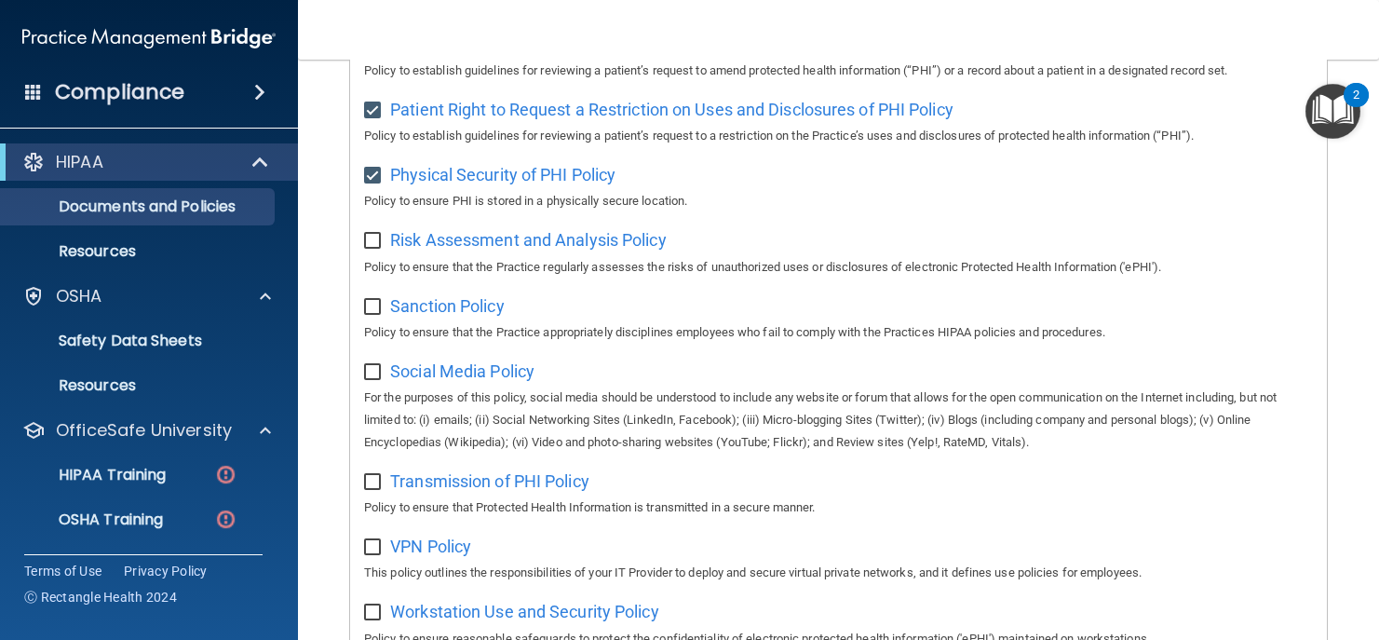
click at [370, 234] on input "checkbox" at bounding box center [374, 241] width 21 height 15
checkbox input "true"
